Goal: Transaction & Acquisition: Obtain resource

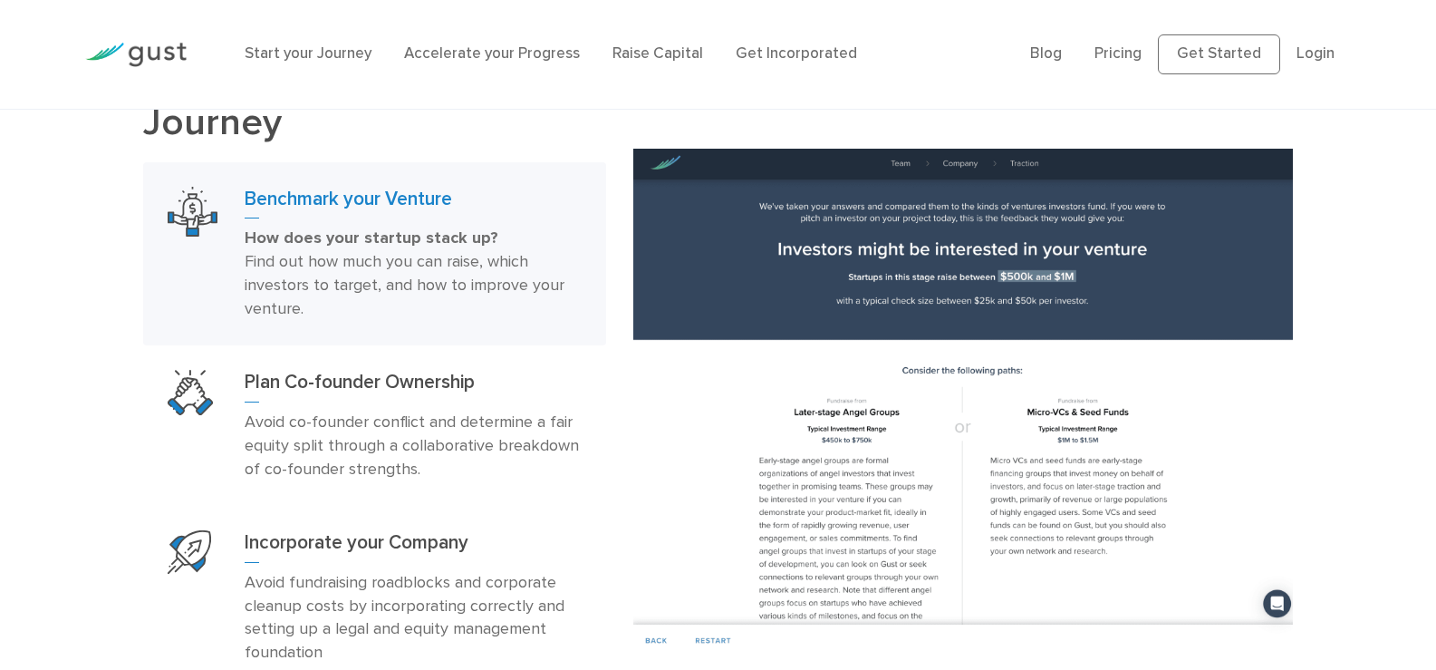
scroll to position [1087, 0]
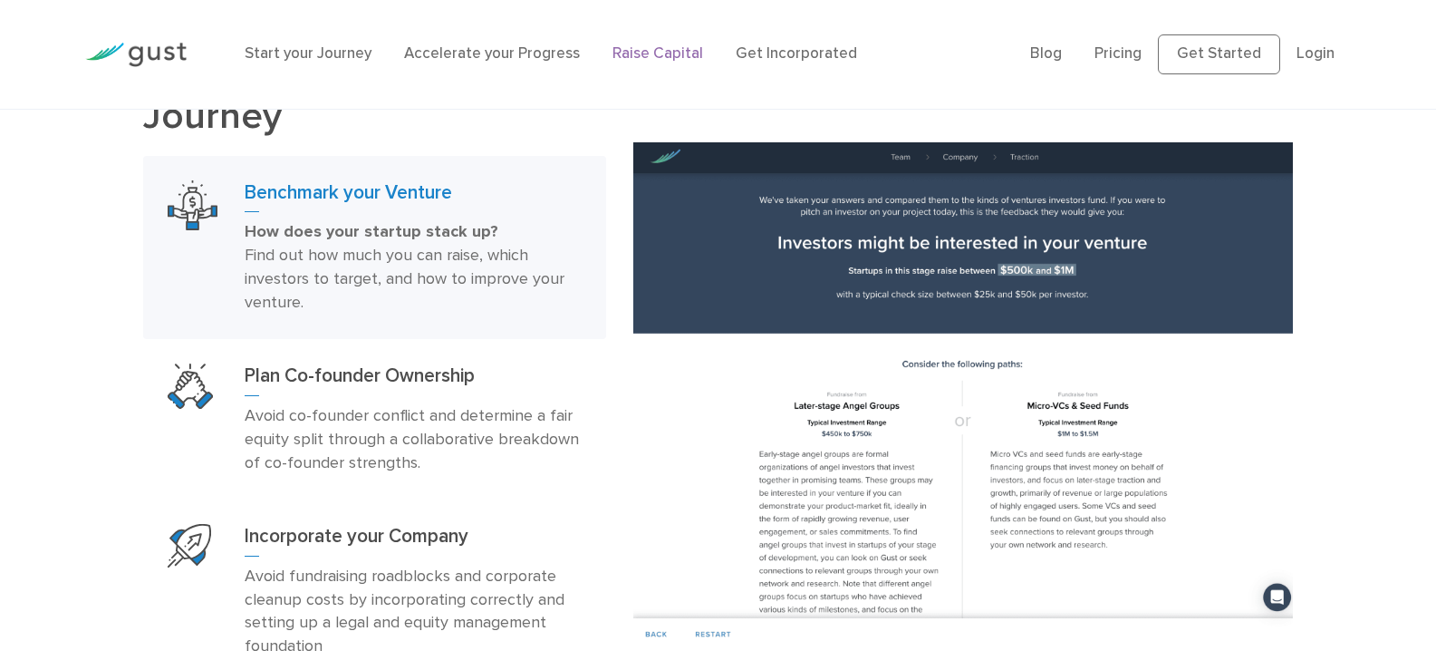
click at [652, 58] on link "Raise Capital" at bounding box center [658, 53] width 91 height 18
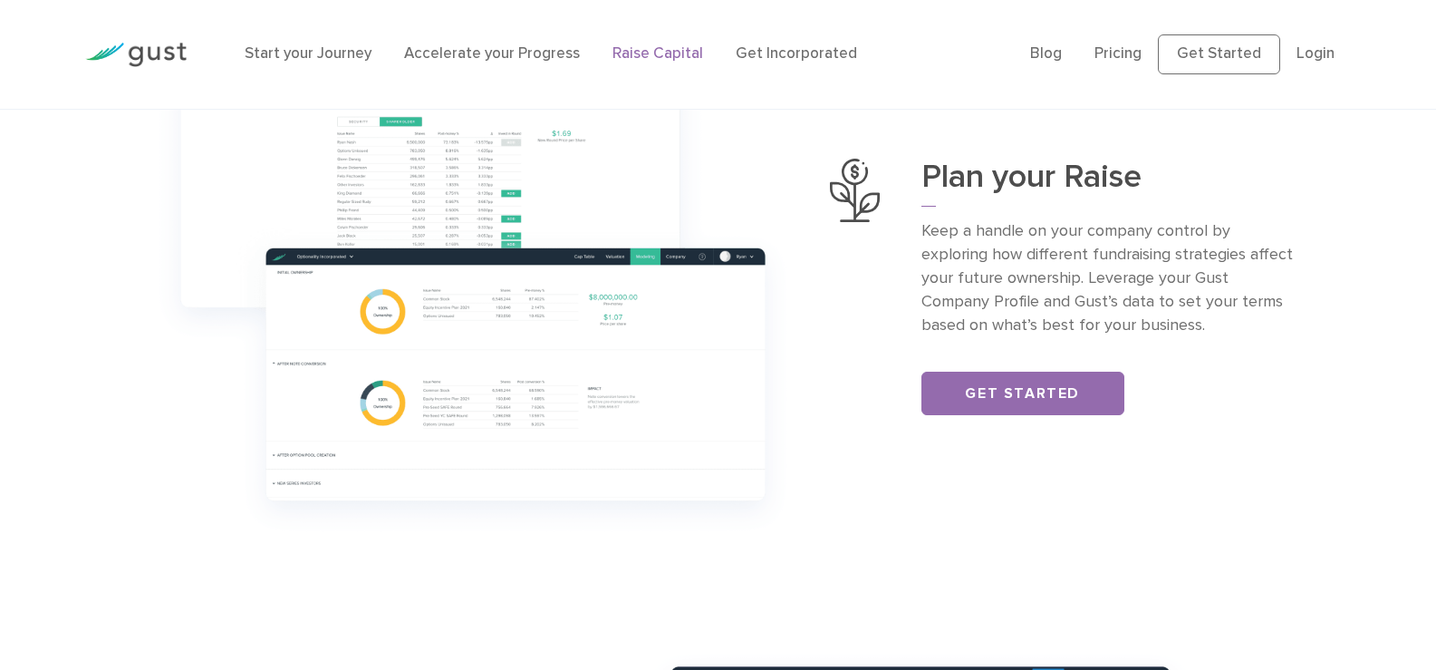
scroll to position [725, 0]
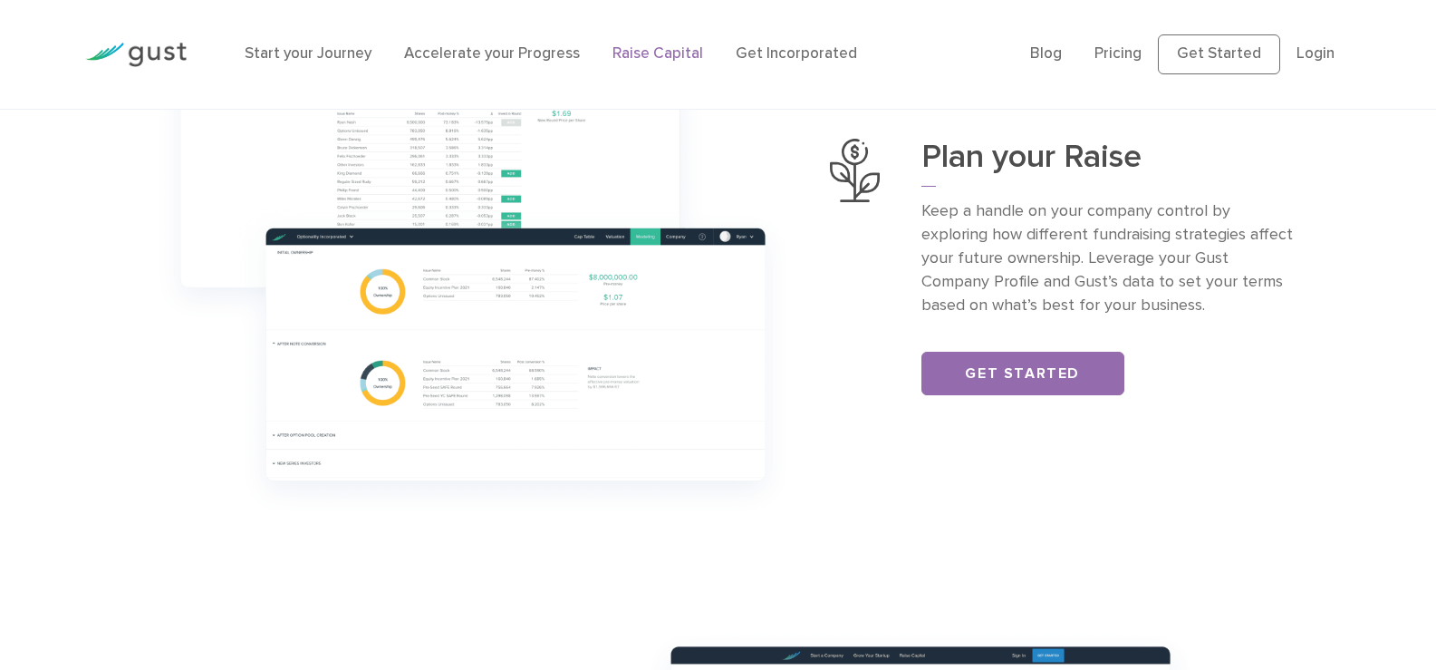
click at [405, 314] on img at bounding box center [473, 266] width 660 height 521
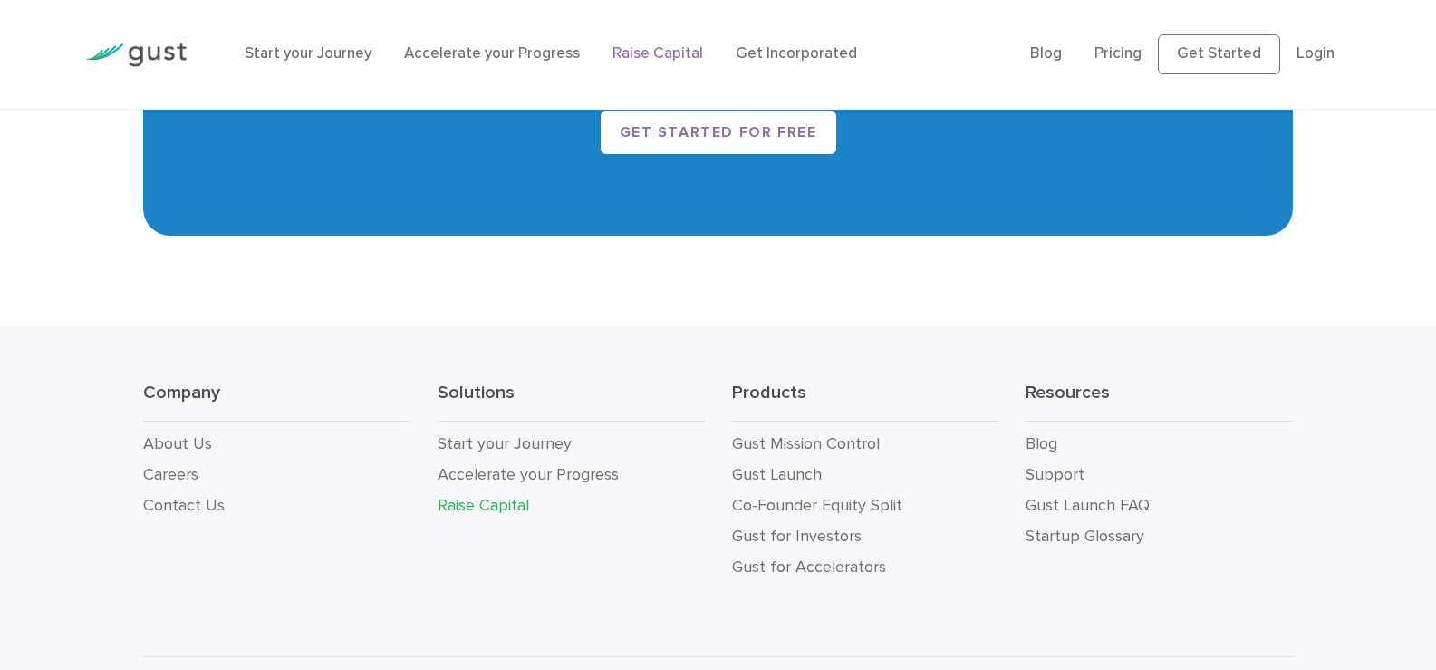
scroll to position [3337, 0]
